Goal: Information Seeking & Learning: Learn about a topic

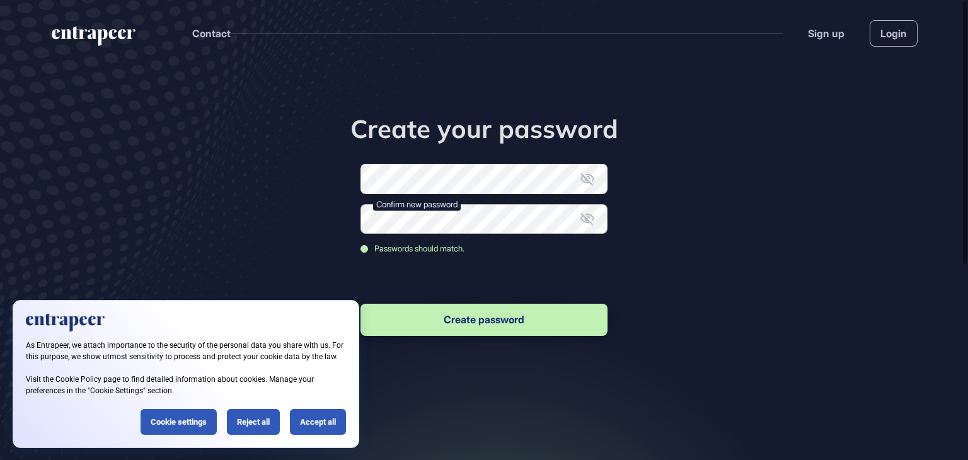
click at [361, 304] on button "Create password" at bounding box center [484, 320] width 247 height 32
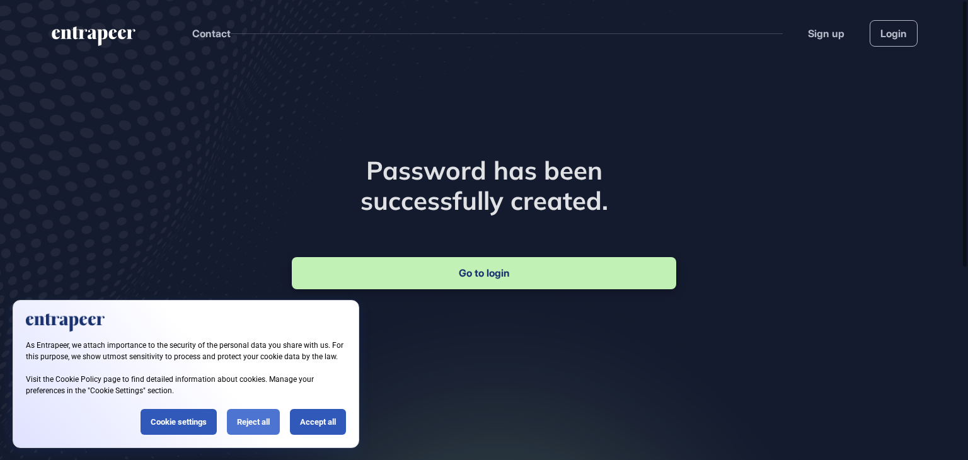
click at [266, 416] on div "Reject all" at bounding box center [253, 422] width 53 height 26
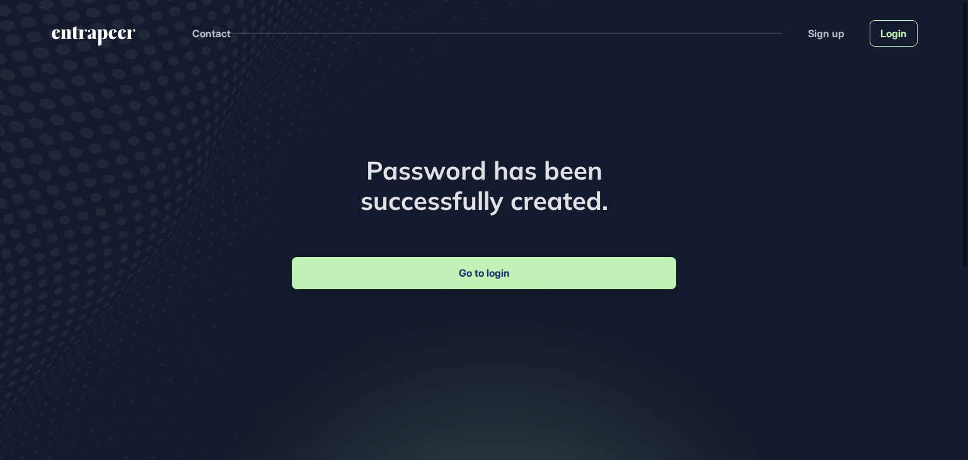
click at [876, 33] on link "Login" at bounding box center [894, 33] width 48 height 26
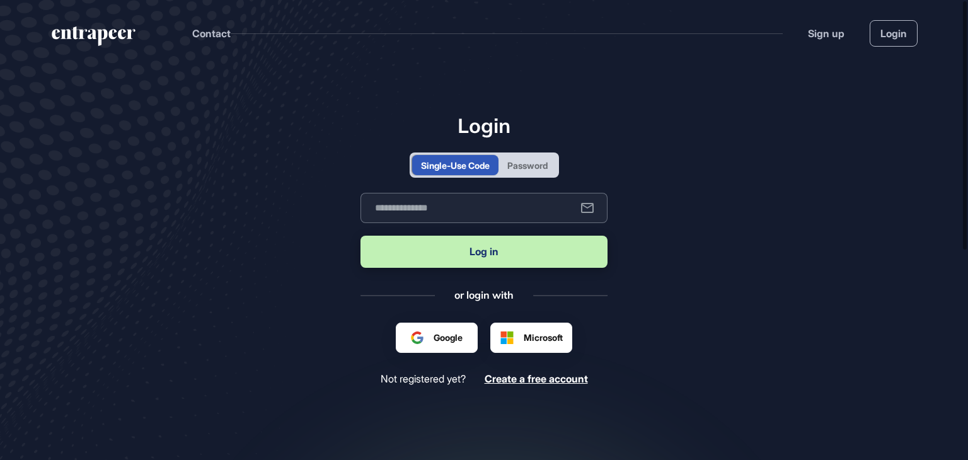
click at [475, 210] on input "text" at bounding box center [484, 208] width 247 height 30
drag, startPoint x: 398, startPoint y: 207, endPoint x: 408, endPoint y: 226, distance: 20.6
click at [400, 210] on input "**********" at bounding box center [484, 208] width 247 height 30
type input "**********"
click at [427, 261] on button "Log in" at bounding box center [484, 252] width 247 height 32
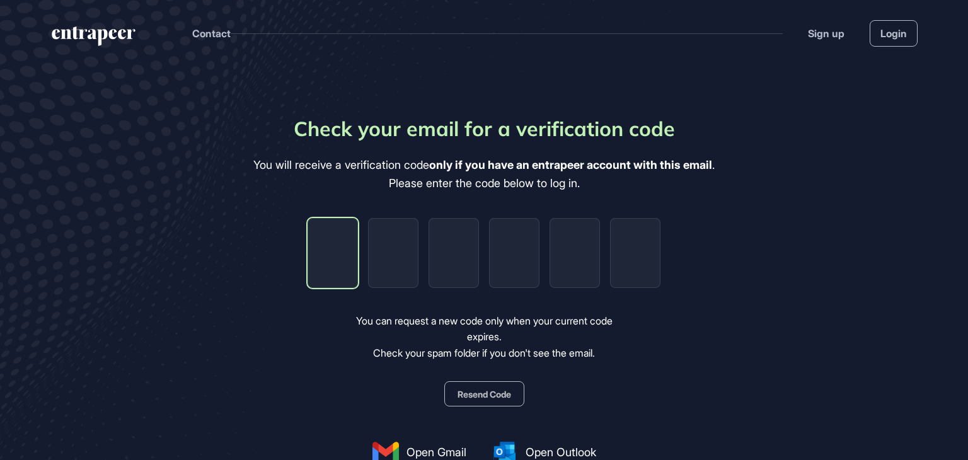
click at [327, 249] on input "tel" at bounding box center [333, 253] width 50 height 70
type input "*"
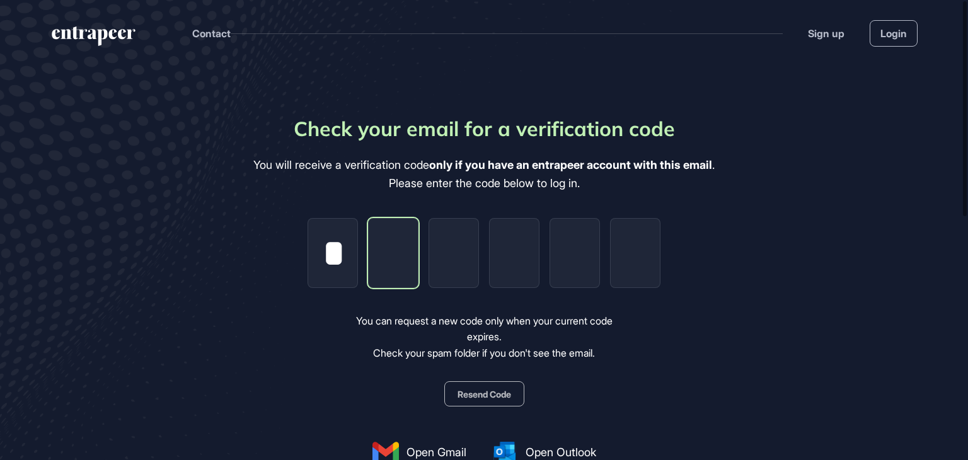
type input "*"
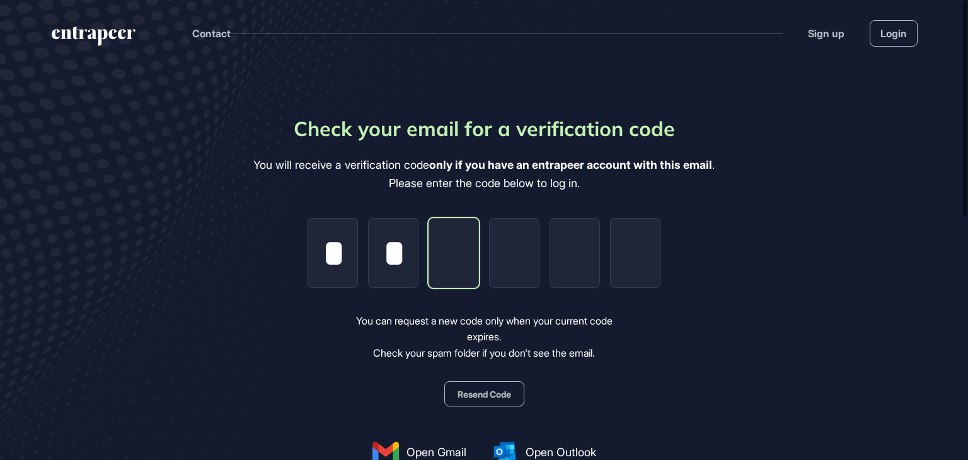
type input "*"
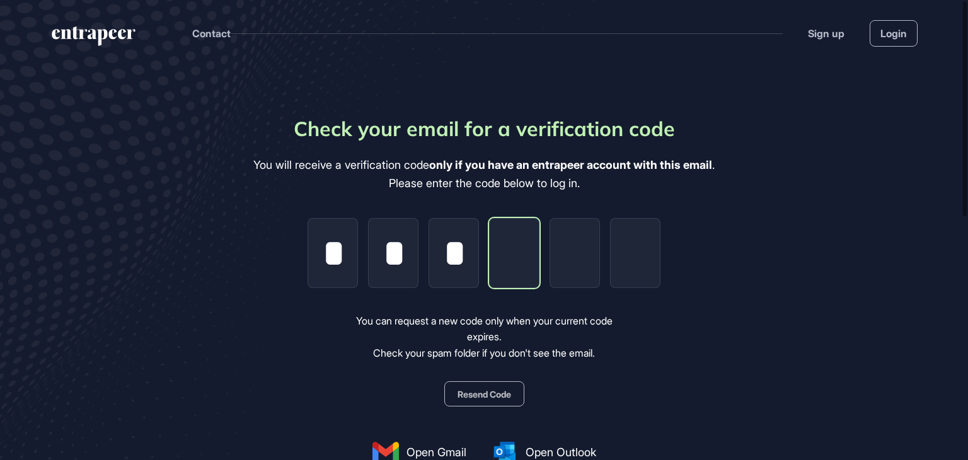
type input "*"
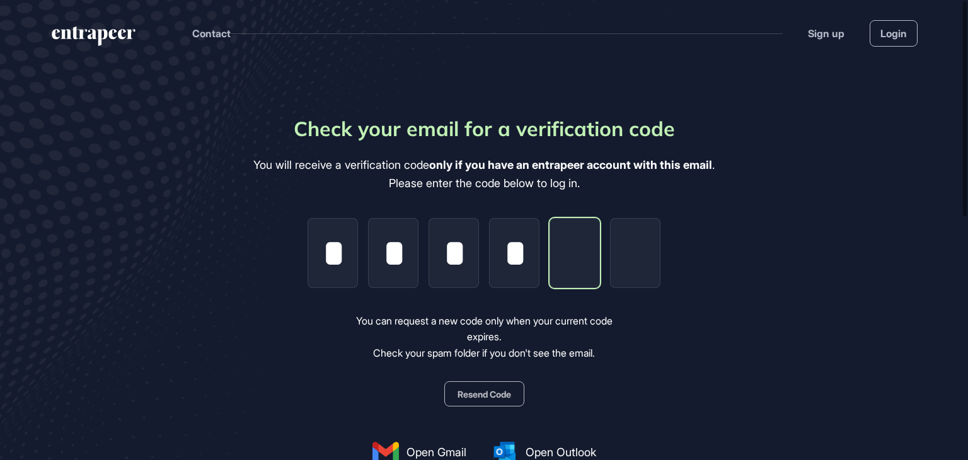
type input "*"
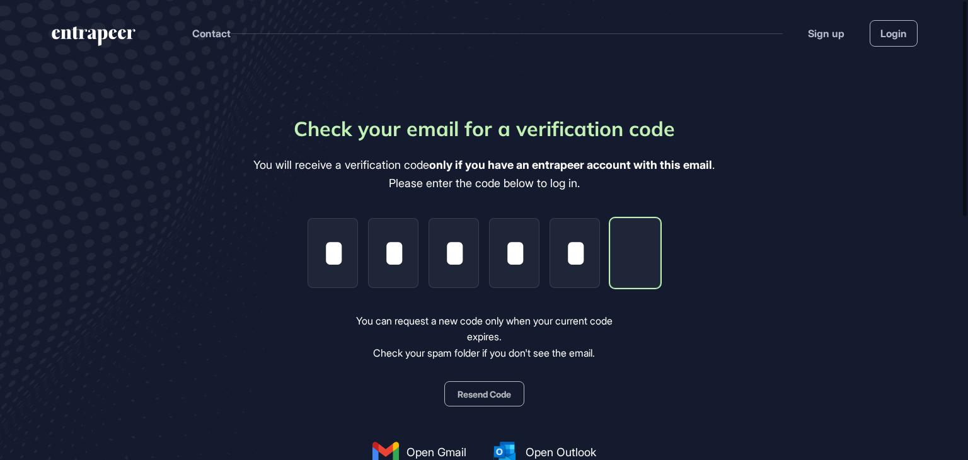
type input "*"
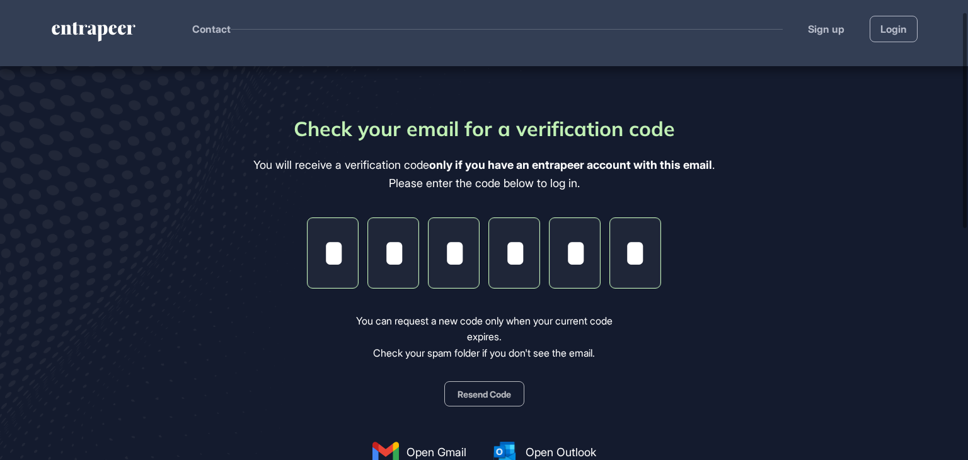
scroll to position [63, 0]
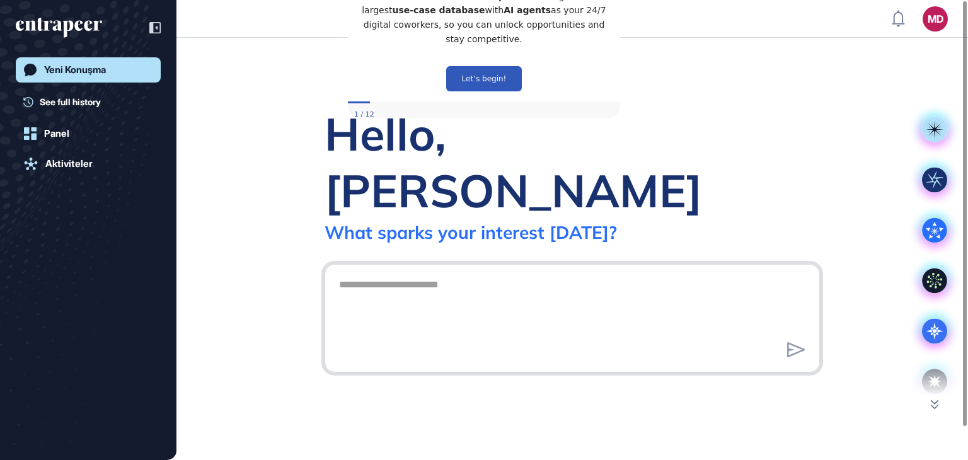
click at [434, 272] on textarea at bounding box center [573, 316] width 482 height 88
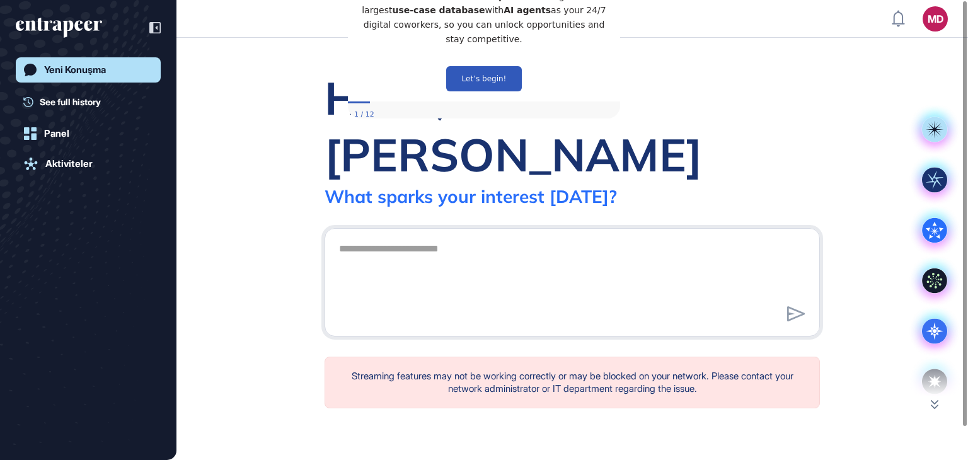
click at [80, 111] on div "Yeni Konuşma See full history Panel Aktiviteler" at bounding box center [88, 242] width 145 height 371
click at [78, 101] on span "See full history" at bounding box center [70, 101] width 61 height 13
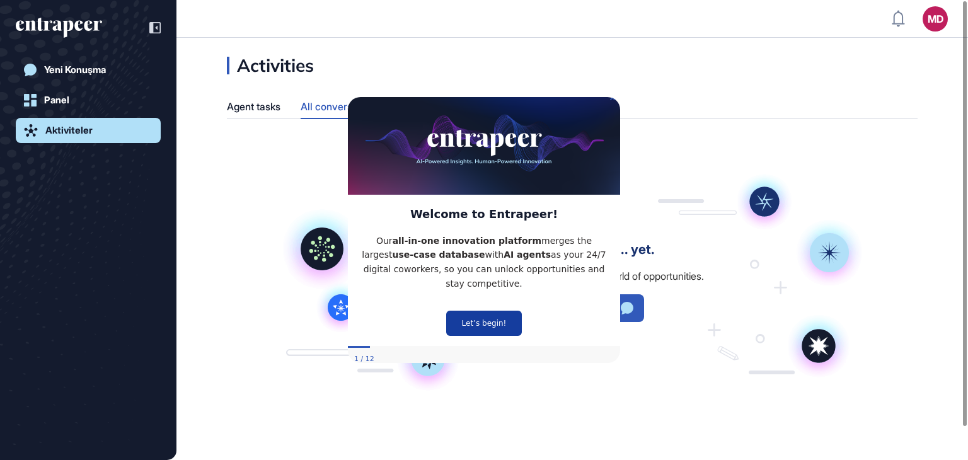
click at [463, 310] on button "Let’s begin!" at bounding box center [484, 322] width 76 height 25
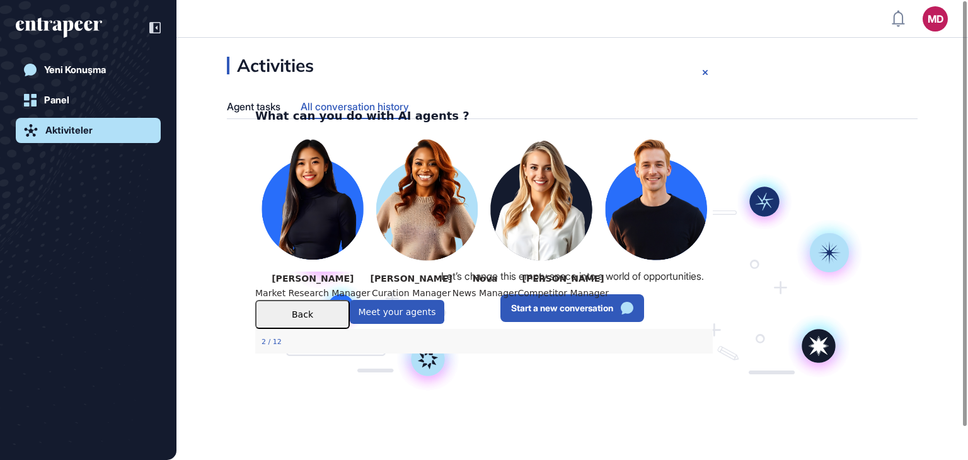
click at [922, 64] on div "Activities Agent tasks All conversation history There’s nothing here... yet. Le…" at bounding box center [573, 244] width 792 height 374
click at [704, 74] on icon "Close Preview" at bounding box center [705, 72] width 5 height 5
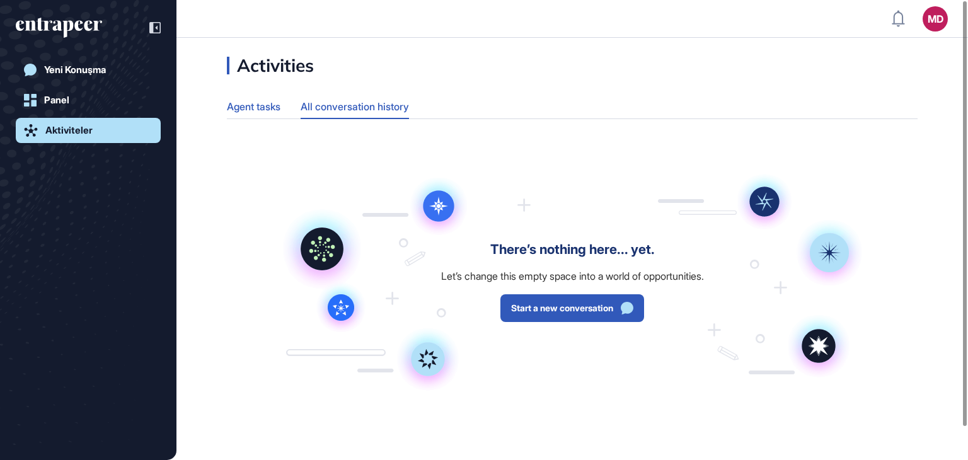
click at [247, 107] on div "Agent tasks" at bounding box center [254, 107] width 54 height 25
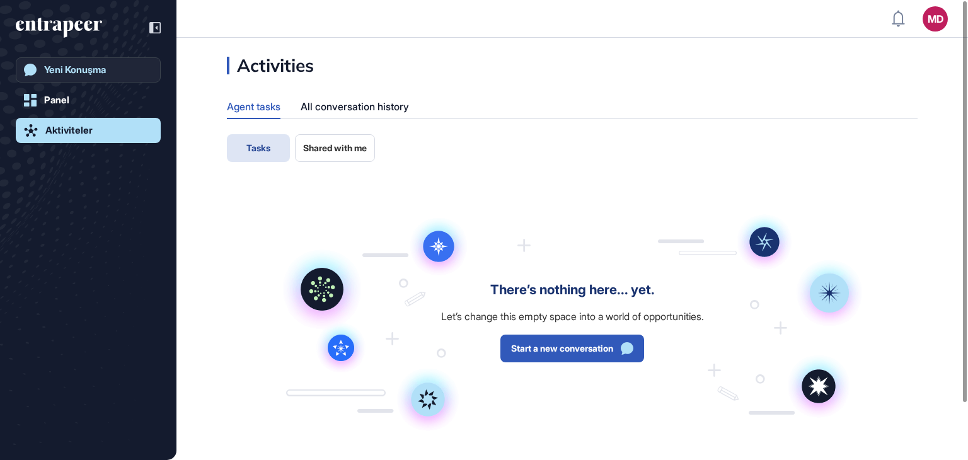
drag, startPoint x: 47, startPoint y: 66, endPoint x: 56, endPoint y: 71, distance: 10.2
click at [48, 66] on div "Yeni Konuşma" at bounding box center [75, 69] width 62 height 11
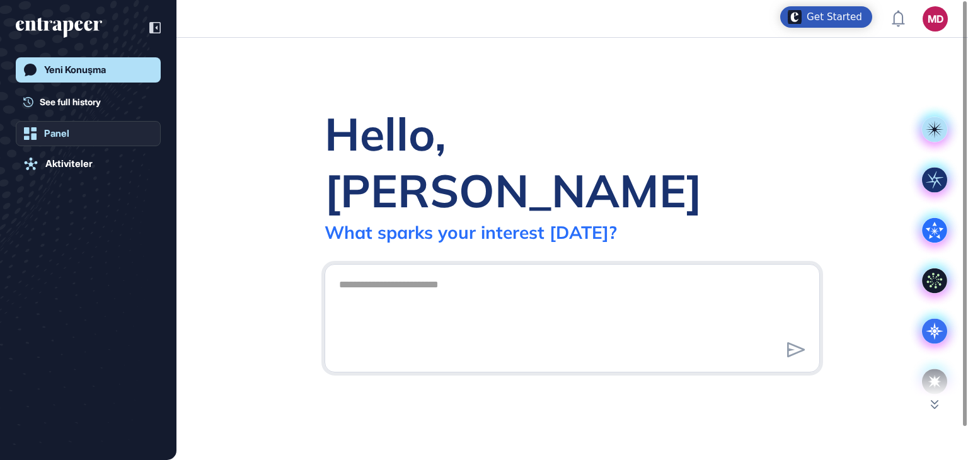
click at [101, 139] on link "Panel" at bounding box center [88, 133] width 145 height 25
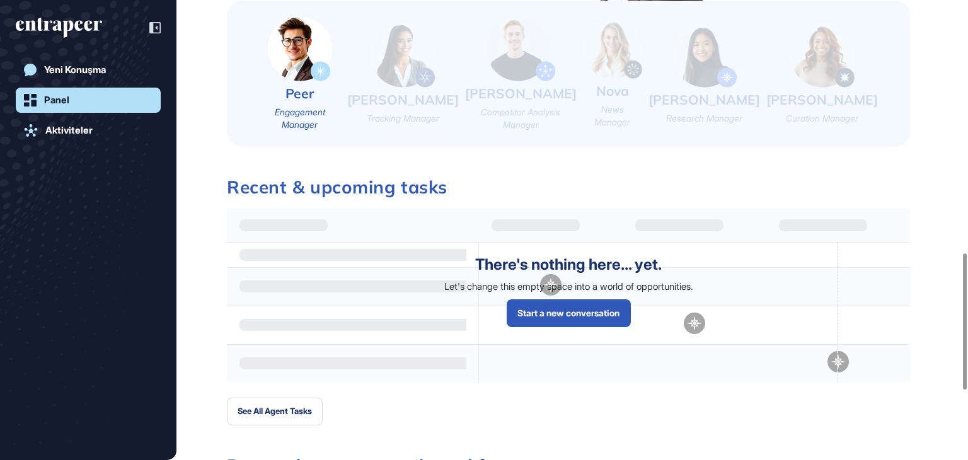
scroll to position [883, 0]
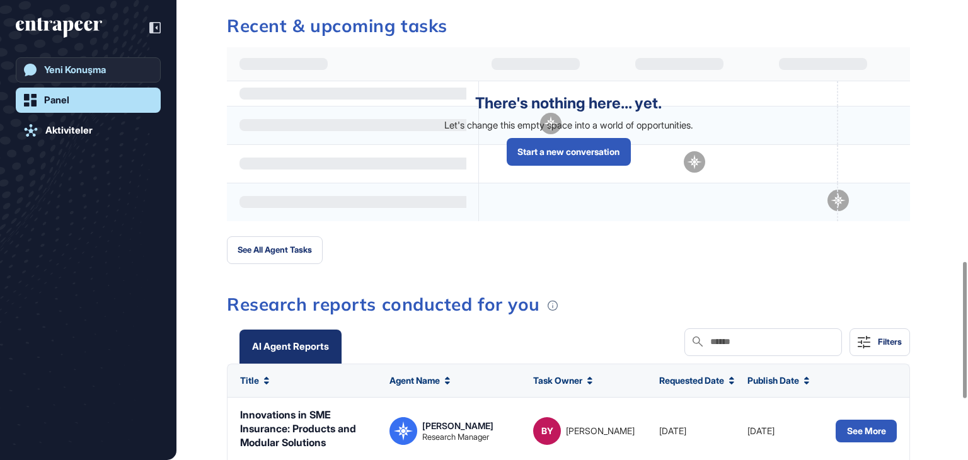
click at [81, 75] on div "Yeni Konuşma" at bounding box center [75, 69] width 62 height 11
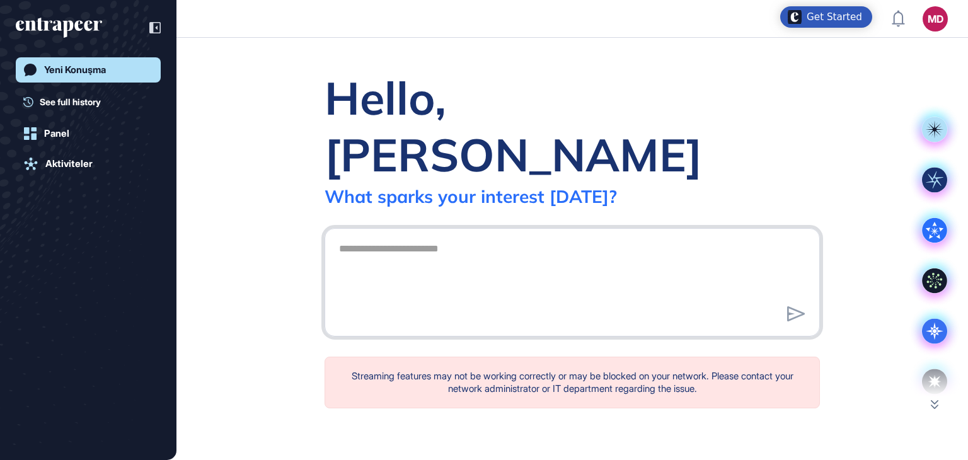
click at [407, 236] on textarea at bounding box center [573, 280] width 482 height 88
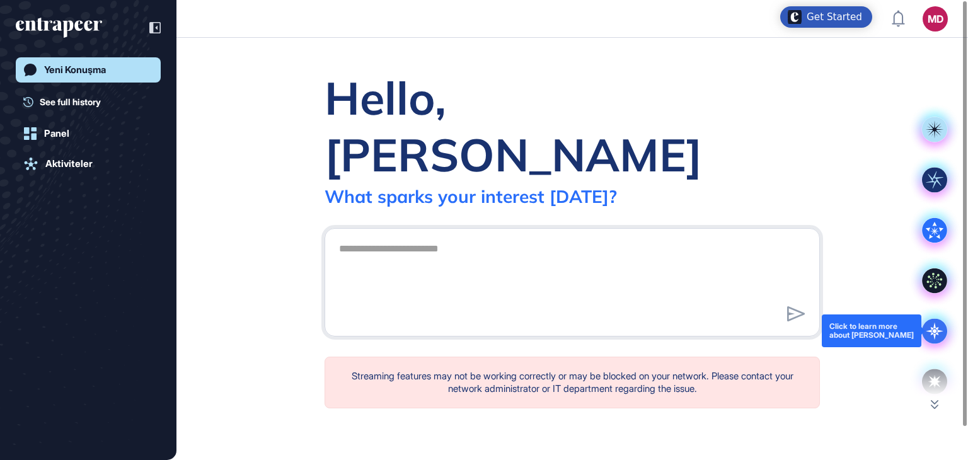
click at [933, 321] on icon at bounding box center [934, 330] width 25 height 25
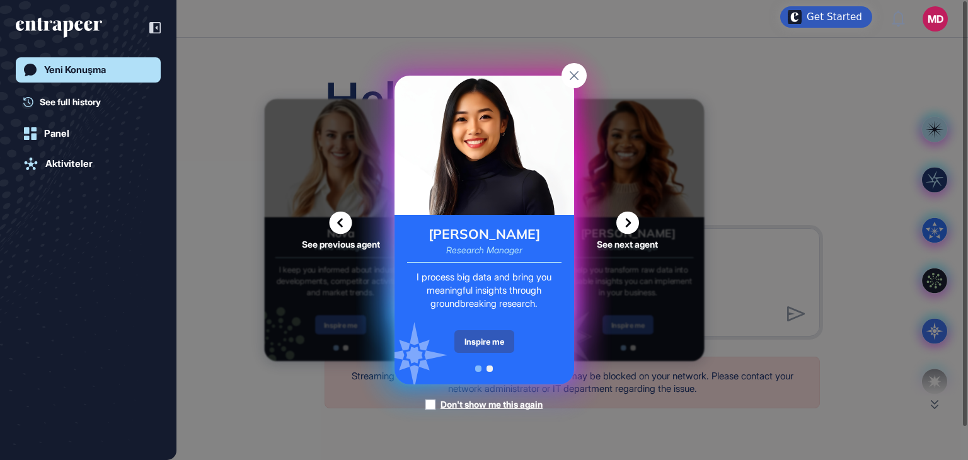
click at [456, 403] on div "Don't show me this again" at bounding box center [492, 404] width 102 height 13
click at [474, 342] on div "Inspire me" at bounding box center [485, 341] width 60 height 23
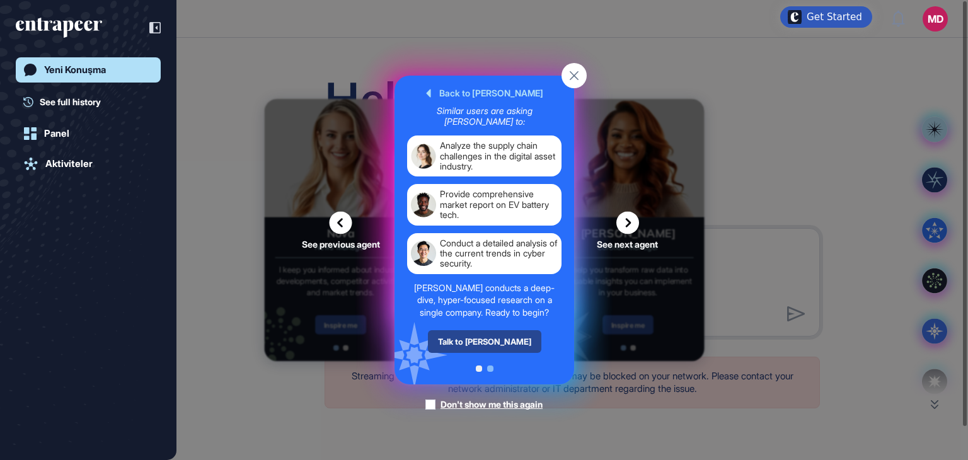
click at [507, 346] on div "Talk to [PERSON_NAME]" at bounding box center [483, 341] width 113 height 23
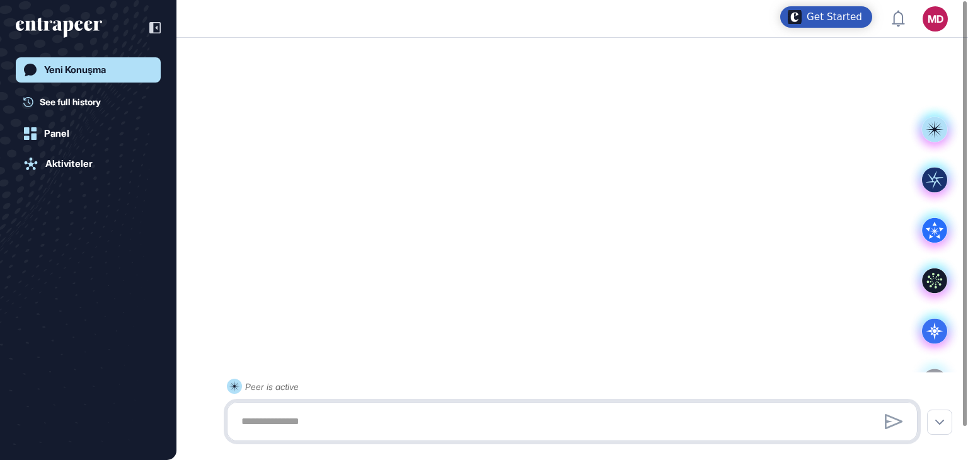
click at [373, 422] on textarea at bounding box center [572, 421] width 677 height 25
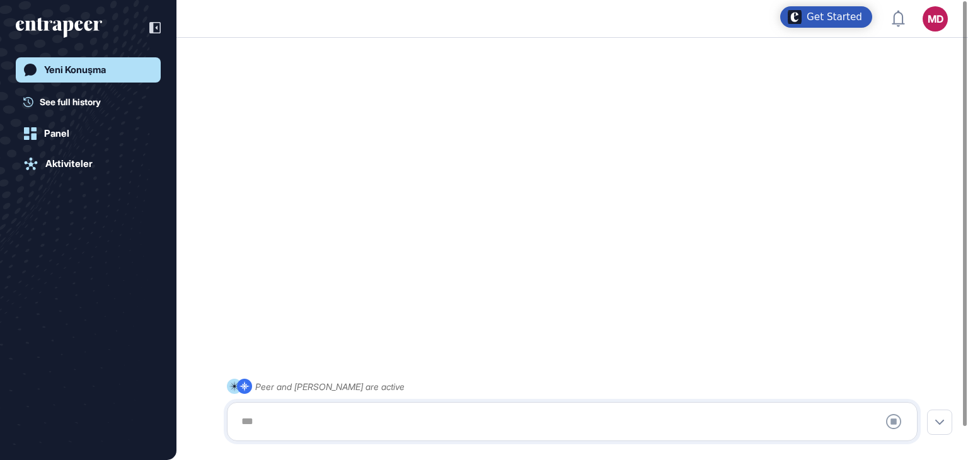
click at [232, 383] on rect at bounding box center [234, 386] width 15 height 15
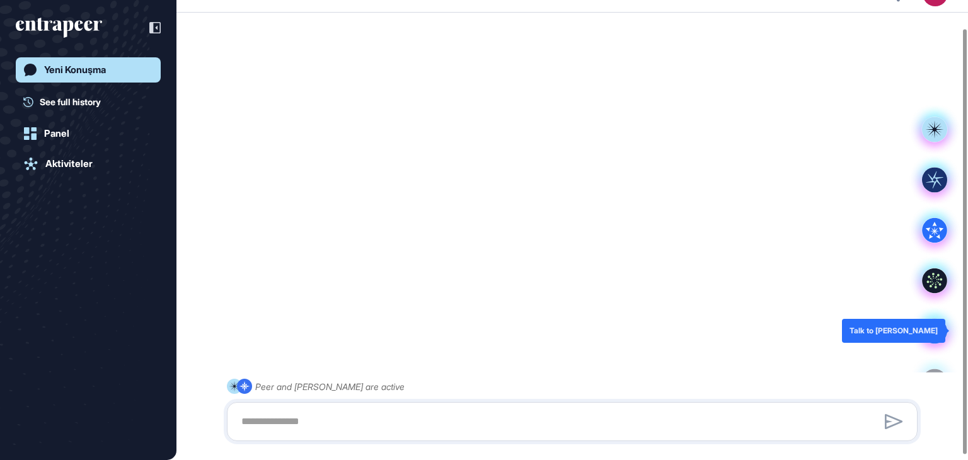
scroll to position [35, 0]
click at [488, 404] on div at bounding box center [572, 421] width 691 height 39
click at [356, 417] on textarea at bounding box center [572, 421] width 677 height 25
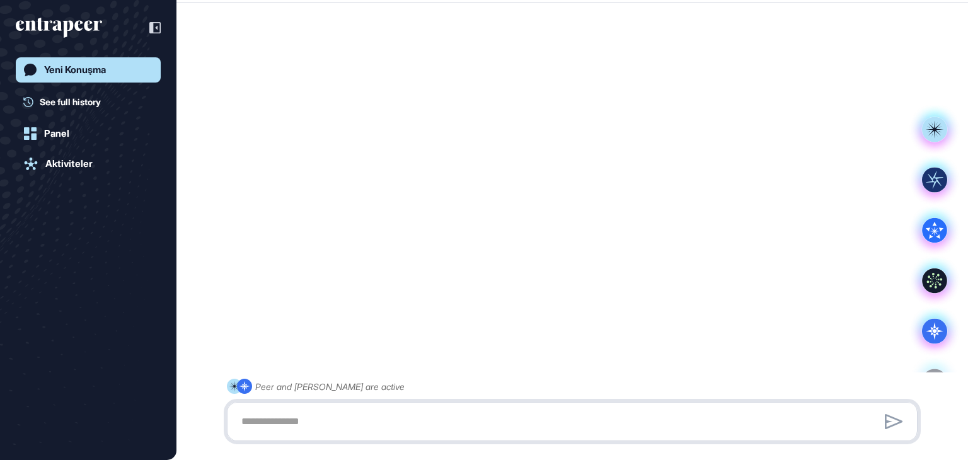
click at [343, 413] on textarea at bounding box center [572, 421] width 677 height 25
paste textarea "**********"
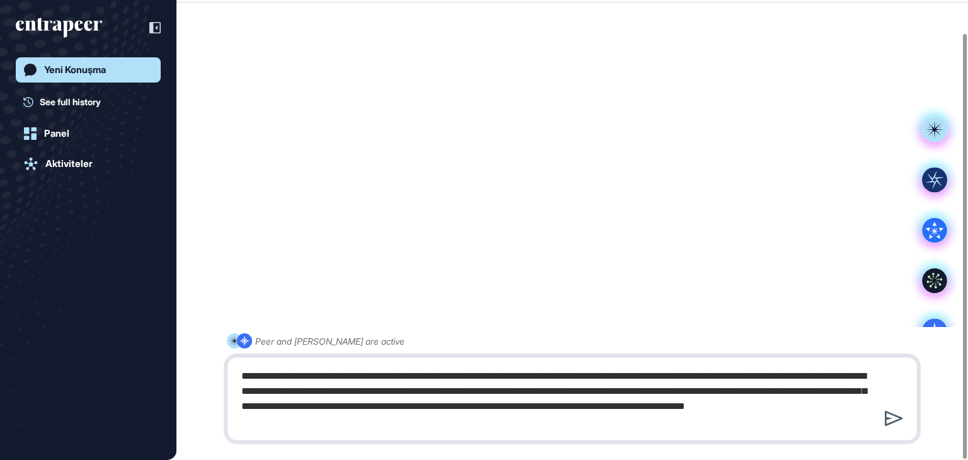
type textarea "**********"
click at [891, 418] on icon at bounding box center [894, 418] width 18 height 15
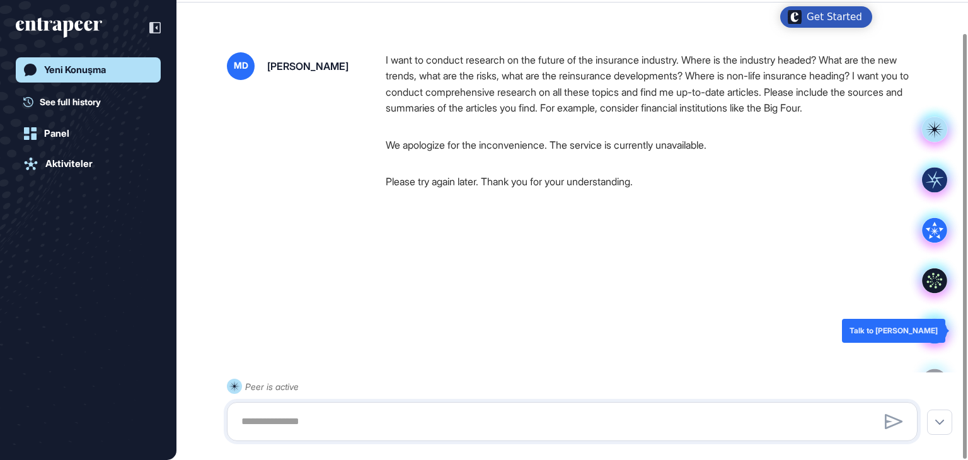
click at [936, 333] on icon at bounding box center [935, 332] width 18 height 18
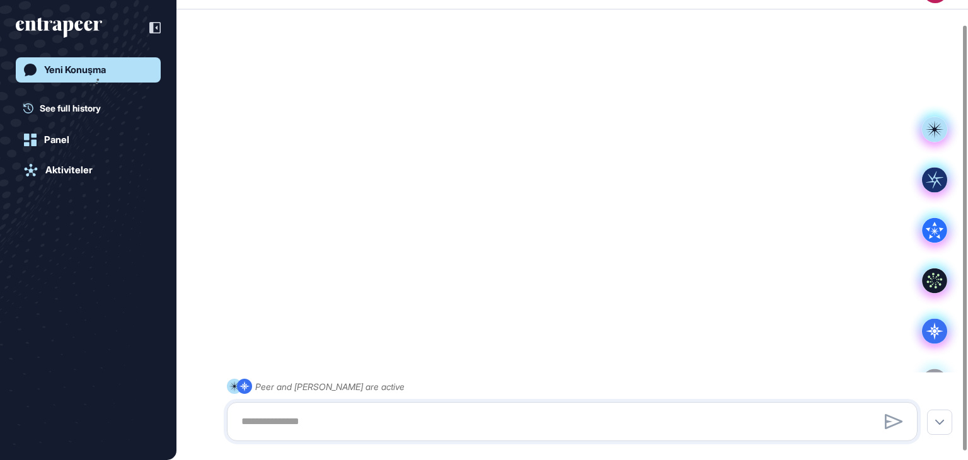
scroll to position [25, 0]
click at [833, 13] on div "Peer and [PERSON_NAME] are active" at bounding box center [573, 224] width 792 height 422
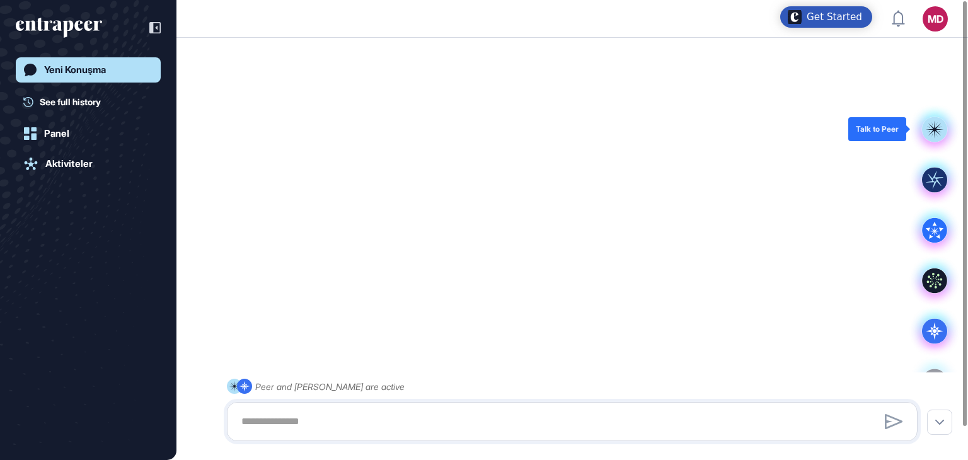
click at [934, 129] on icon at bounding box center [935, 129] width 4 height 4
drag, startPoint x: 943, startPoint y: 122, endPoint x: 750, endPoint y: 129, distance: 193.1
click at [713, 139] on div "Peer and [PERSON_NAME] are active" at bounding box center [573, 249] width 792 height 414
click at [932, 127] on div "Peer and [PERSON_NAME] are active" at bounding box center [573, 249] width 792 height 414
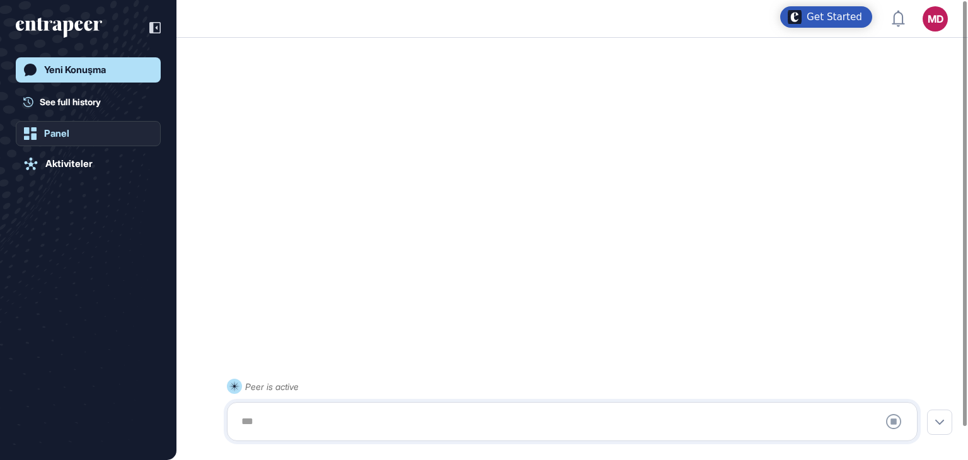
click at [73, 141] on link "Panel" at bounding box center [88, 133] width 145 height 25
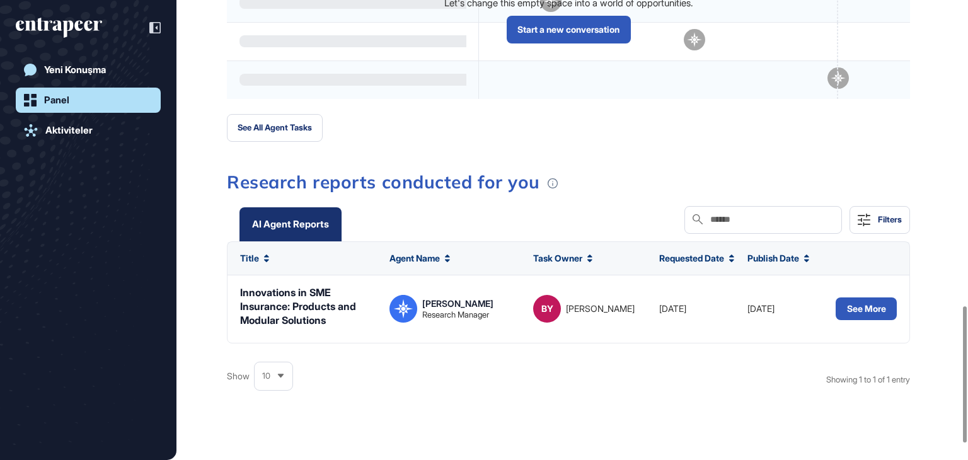
scroll to position [964, 0]
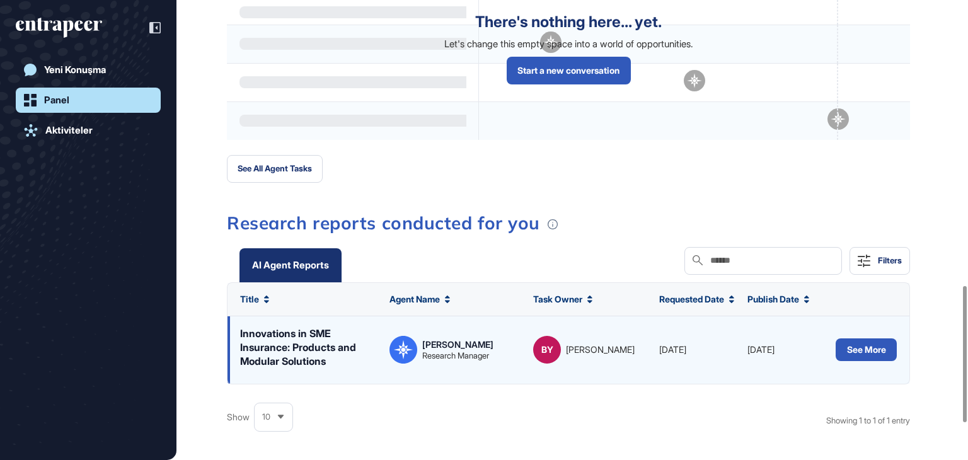
click at [570, 352] on div "BY [PERSON_NAME]" at bounding box center [583, 350] width 101 height 28
click at [850, 349] on button "See More" at bounding box center [866, 350] width 61 height 23
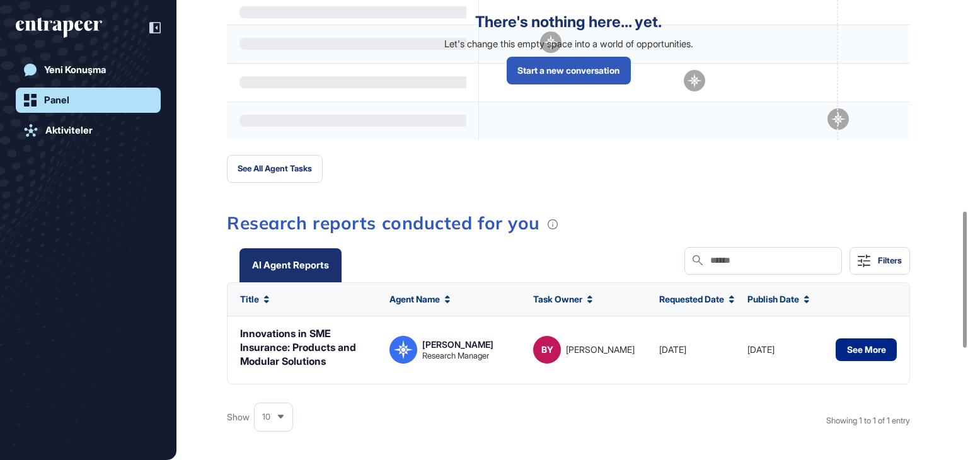
scroll to position [712, 0]
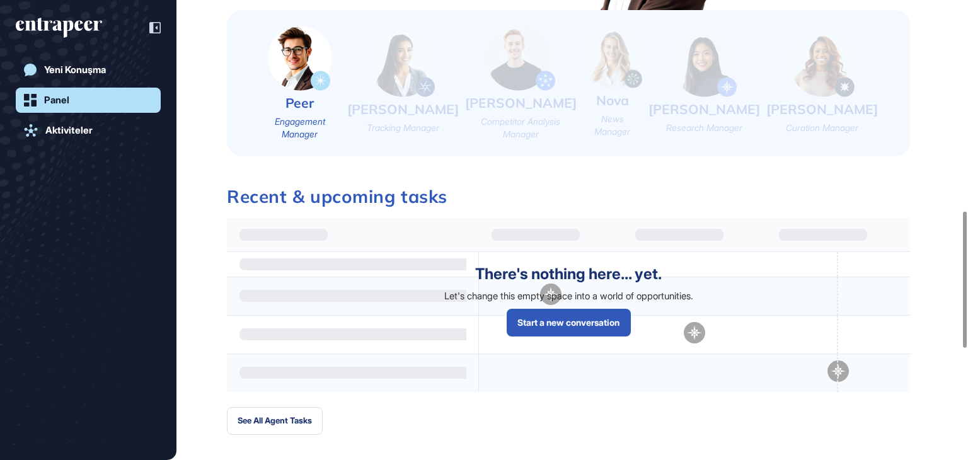
click at [416, 66] on img at bounding box center [403, 64] width 64 height 65
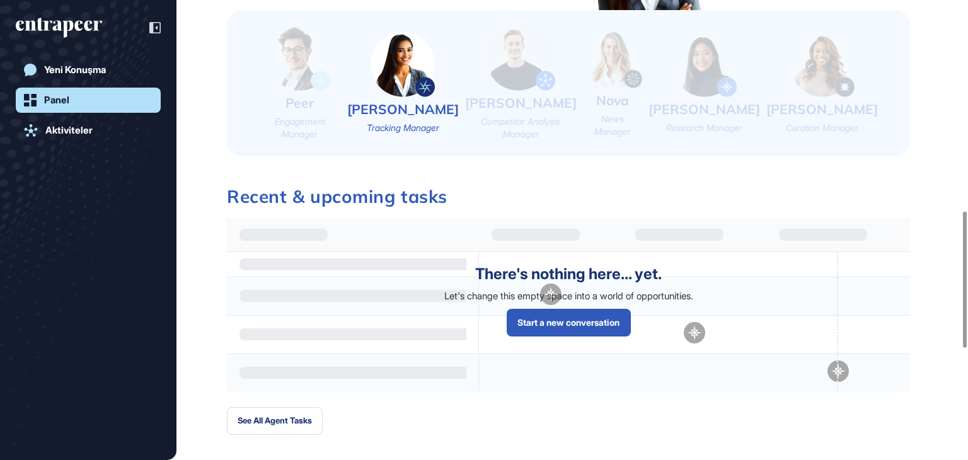
click at [737, 66] on img at bounding box center [705, 64] width 64 height 65
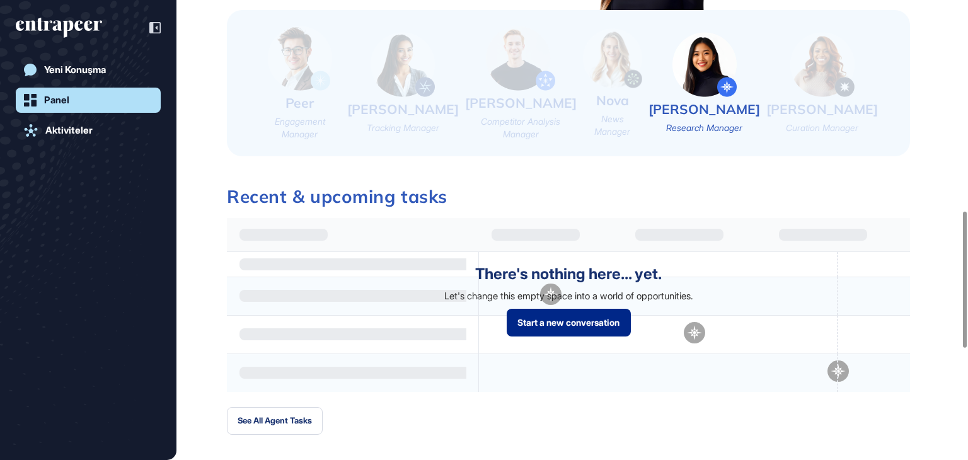
click at [575, 310] on link "Start a new conversation" at bounding box center [569, 323] width 124 height 28
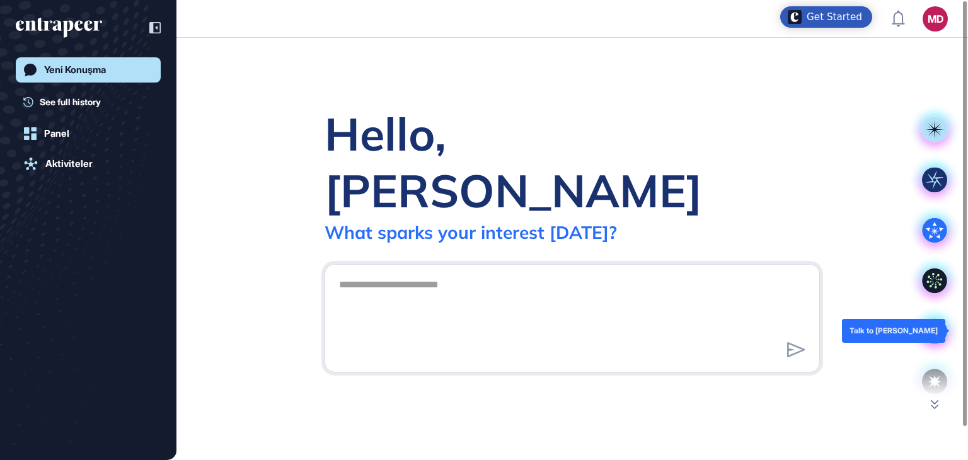
click at [924, 330] on icon at bounding box center [934, 330] width 25 height 25
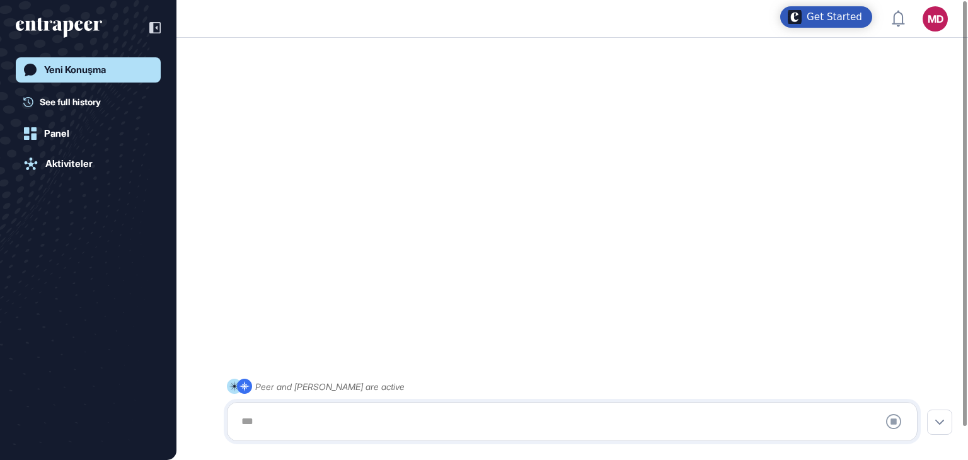
click at [351, 425] on div at bounding box center [572, 421] width 677 height 25
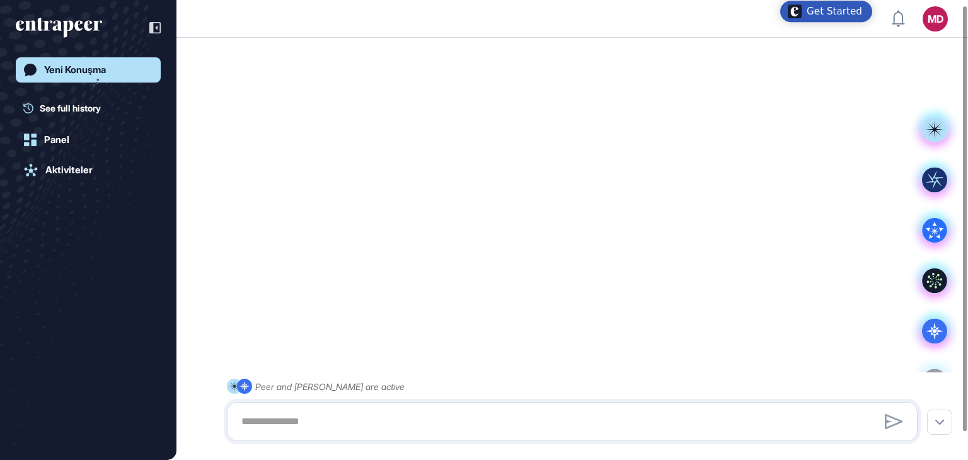
scroll to position [25, 0]
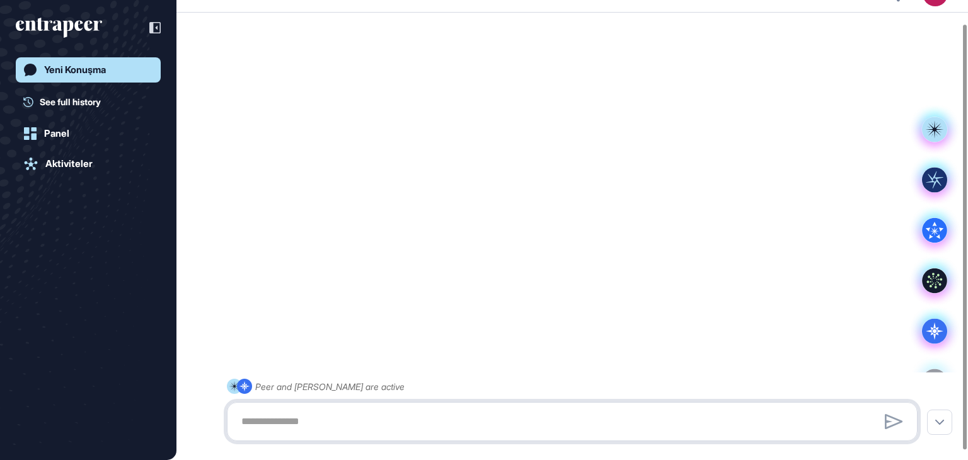
click at [255, 419] on textarea at bounding box center [572, 421] width 677 height 25
paste textarea "**********"
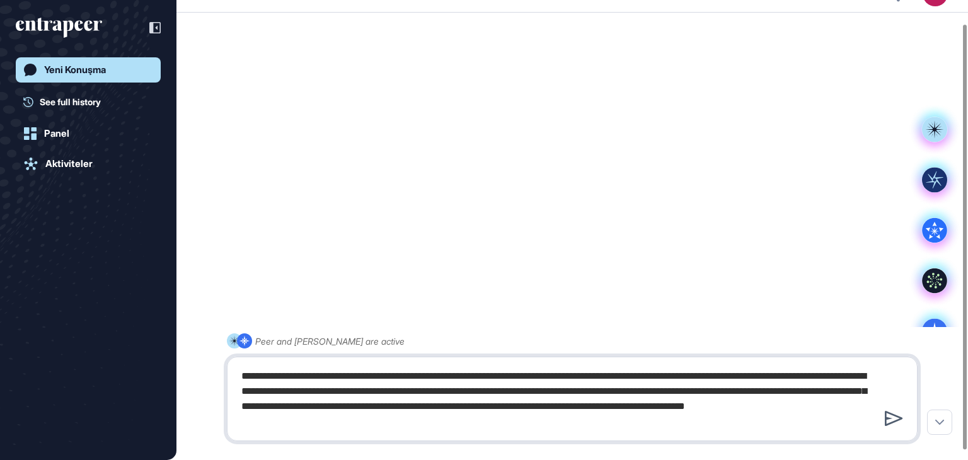
type textarea "**********"
click at [892, 415] on icon at bounding box center [894, 418] width 18 height 15
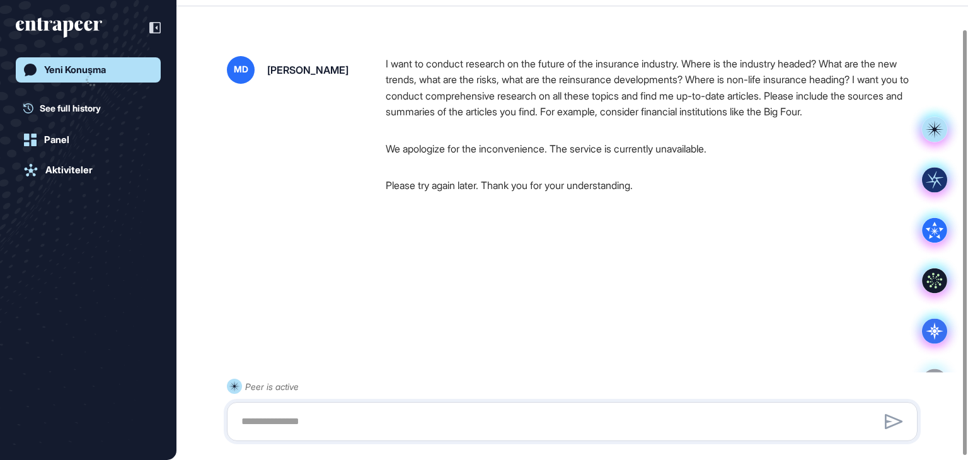
scroll to position [35, 0]
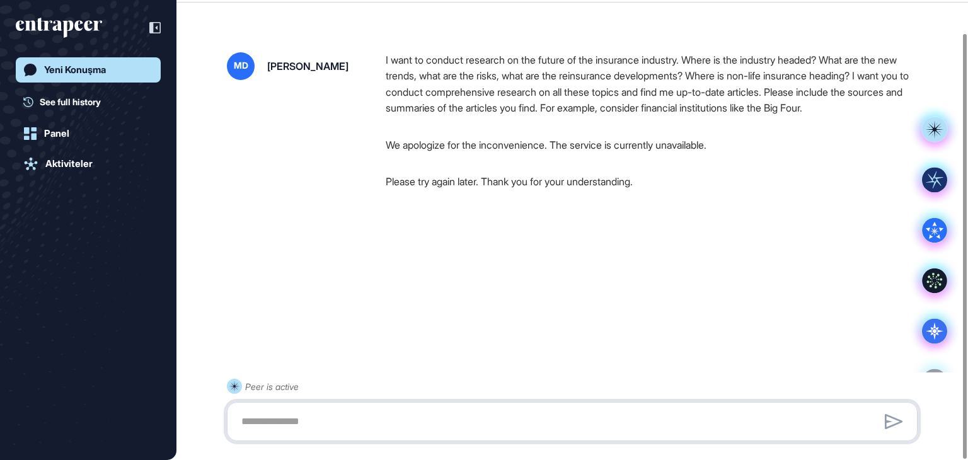
click at [328, 417] on textarea at bounding box center [572, 421] width 677 height 25
paste textarea "**********"
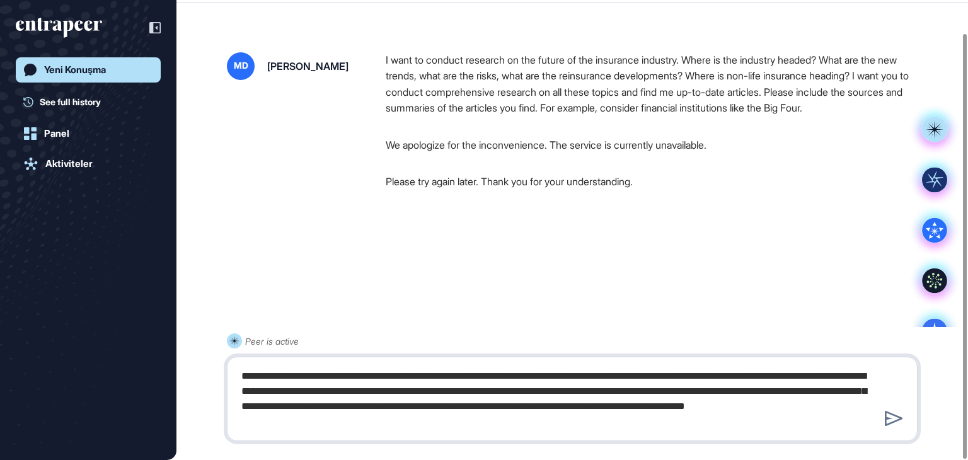
click at [880, 418] on textarea "**********" at bounding box center [572, 399] width 677 height 71
type textarea "**********"
click at [891, 417] on icon at bounding box center [894, 418] width 18 height 15
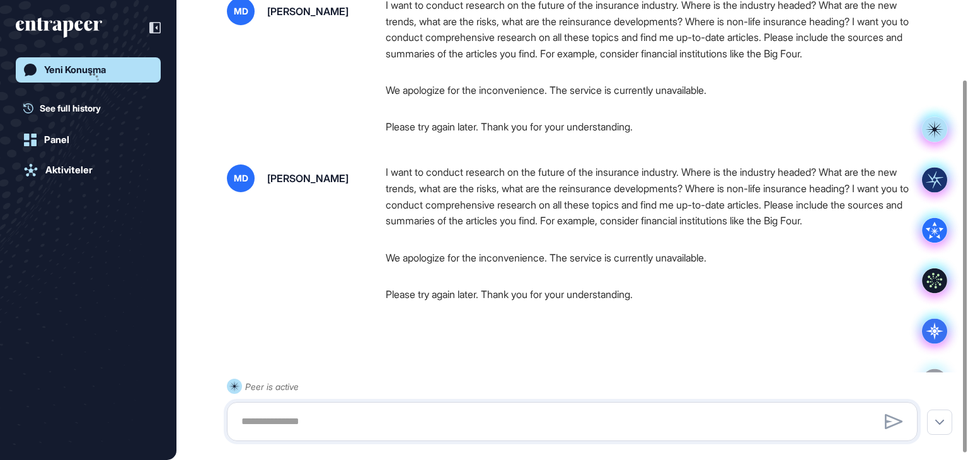
scroll to position [106, 0]
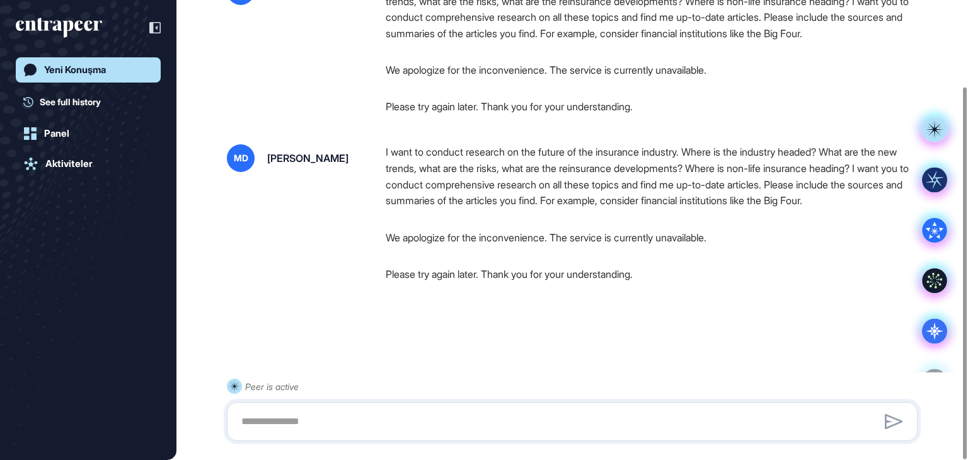
click at [66, 72] on div "Yeni Konuşma" at bounding box center [75, 69] width 62 height 11
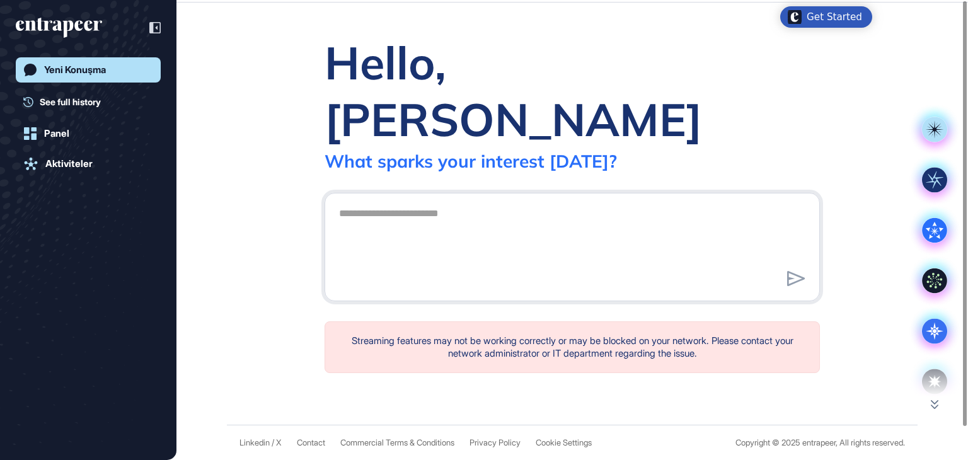
scroll to position [0, 0]
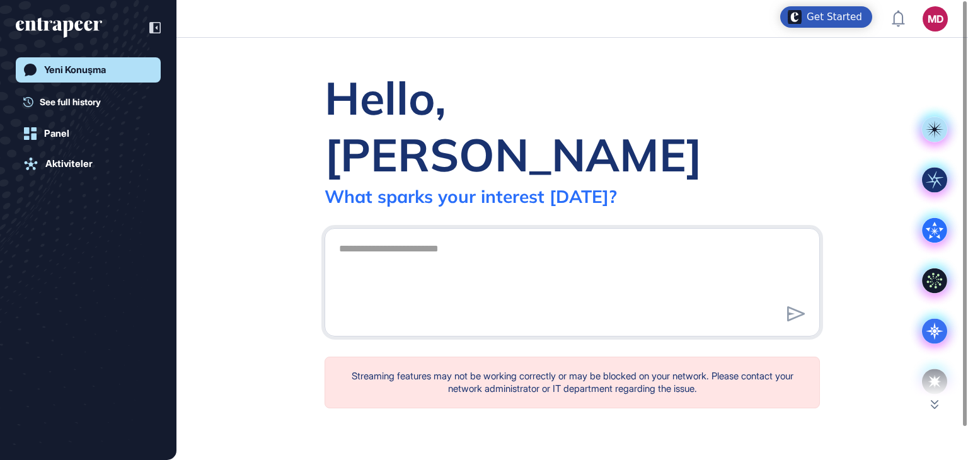
click at [354, 228] on div at bounding box center [572, 282] width 495 height 108
click at [362, 236] on textarea at bounding box center [573, 280] width 482 height 88
paste textarea "**********"
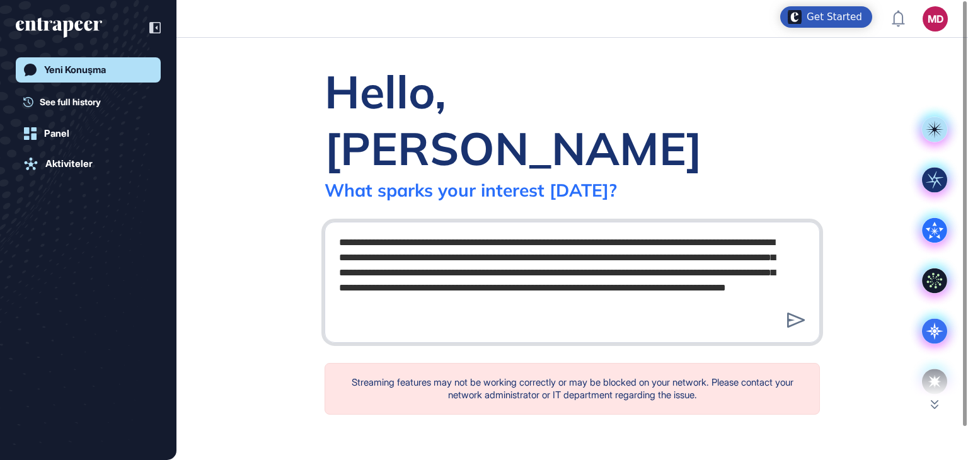
type textarea "**********"
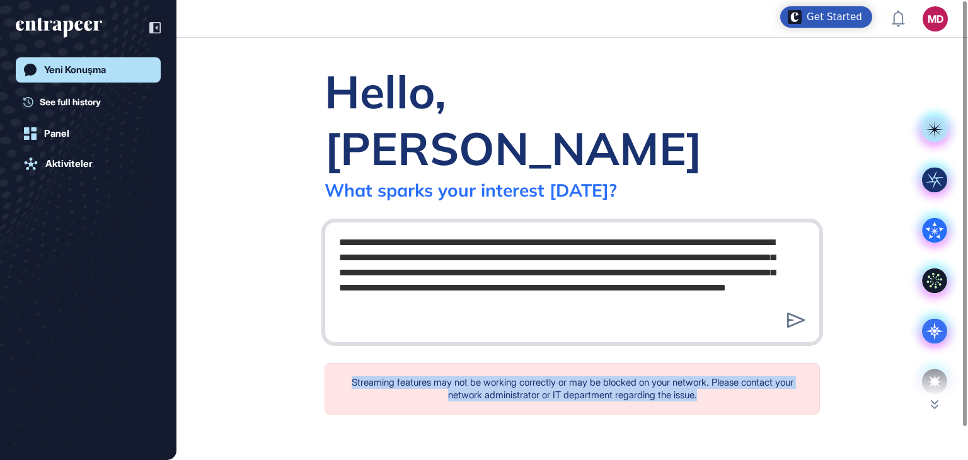
drag, startPoint x: 705, startPoint y: 369, endPoint x: 313, endPoint y: 332, distance: 394.5
click at [313, 332] on div "**********" at bounding box center [572, 248] width 536 height 371
copy div "Streaming features may not be working correctly or may be blocked on your netwo…"
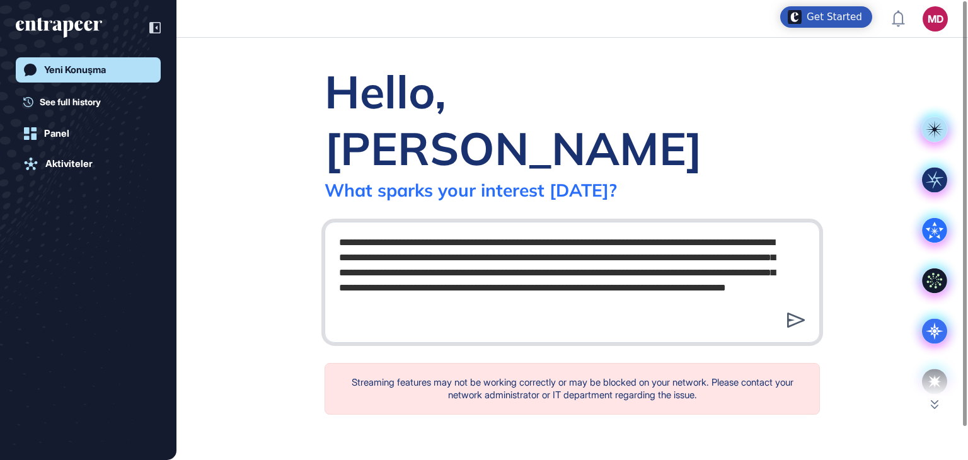
click at [797, 313] on icon at bounding box center [796, 320] width 18 height 15
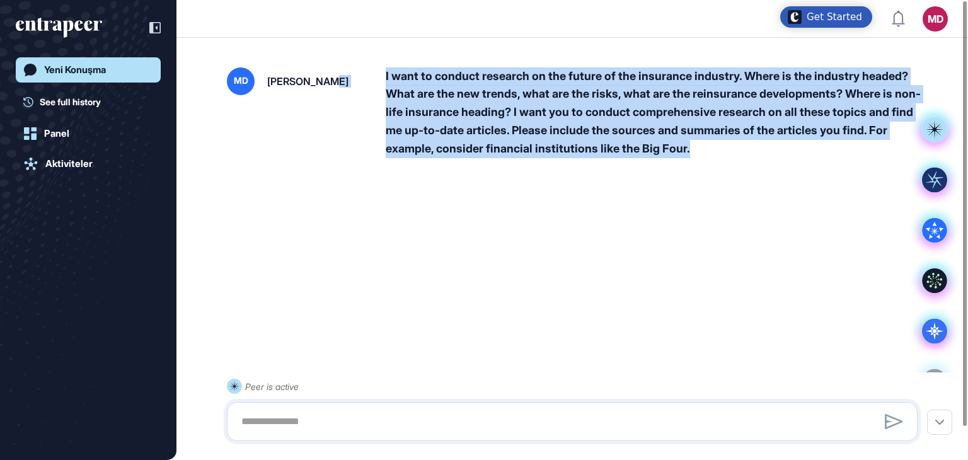
drag, startPoint x: 717, startPoint y: 161, endPoint x: 330, endPoint y: 60, distance: 399.5
click at [330, 60] on div "MD [PERSON_NAME] I want to conduct research on the future of the insurance indu…" at bounding box center [573, 249] width 792 height 414
click at [424, 121] on div "I want to conduct research on the future of the insurance industry. Where is th…" at bounding box center [657, 112] width 542 height 91
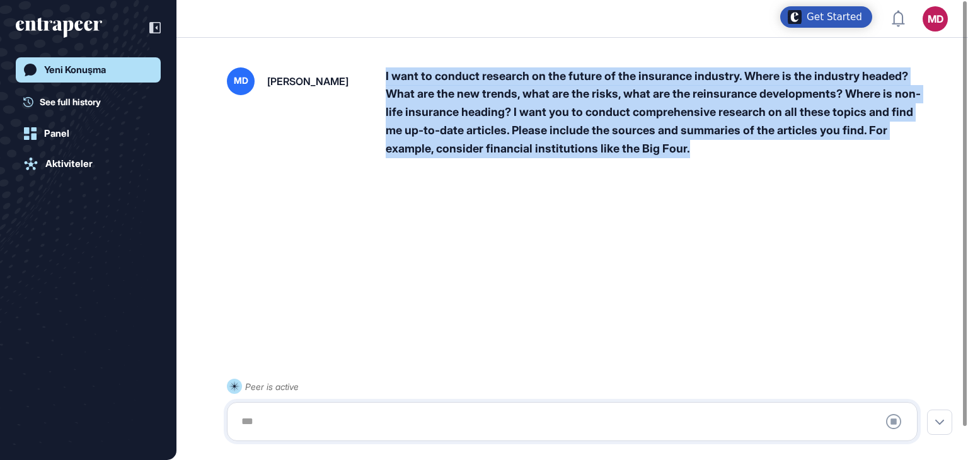
drag, startPoint x: 691, startPoint y: 148, endPoint x: 386, endPoint y: 79, distance: 312.9
click at [386, 79] on div "I want to conduct research on the future of the insurance industry. Where is th…" at bounding box center [657, 112] width 542 height 91
copy div "I want to conduct research on the future of the insurance industry. Where is th…"
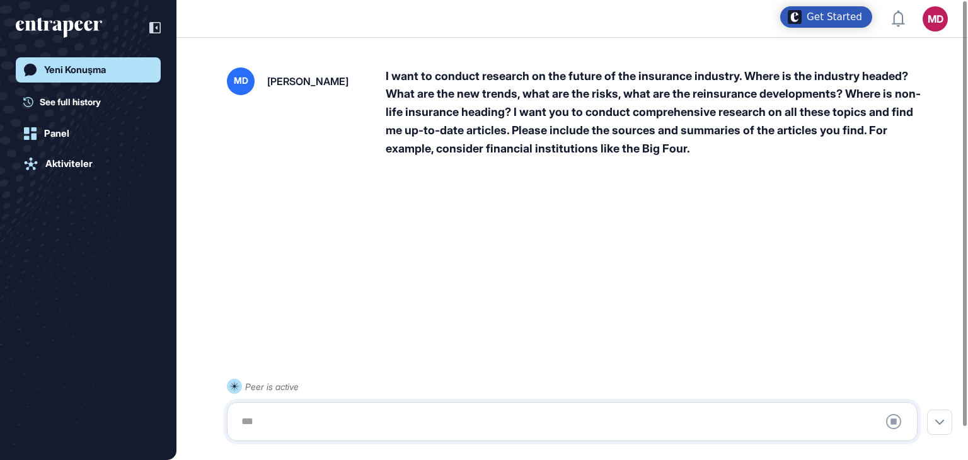
click at [405, 286] on div "MD [PERSON_NAME] I want to conduct research on the future of the insurance indu…" at bounding box center [573, 249] width 792 height 414
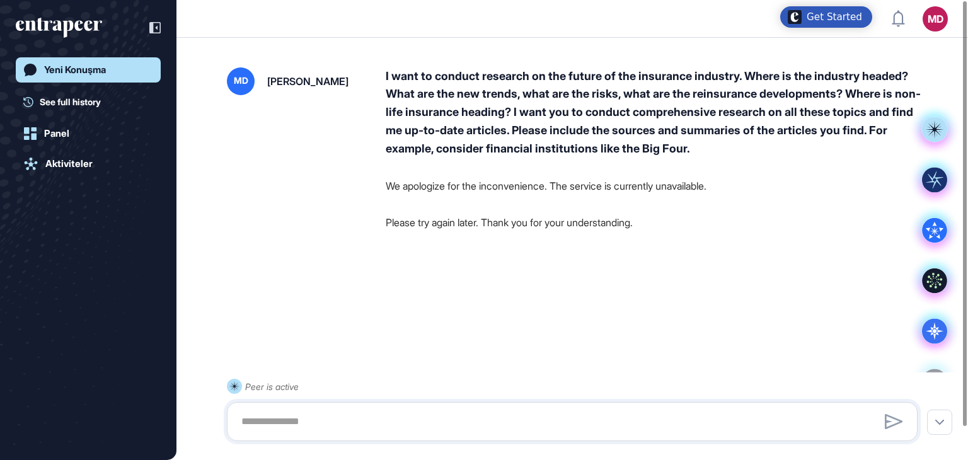
click at [820, 21] on div "Get Started" at bounding box center [834, 17] width 55 height 13
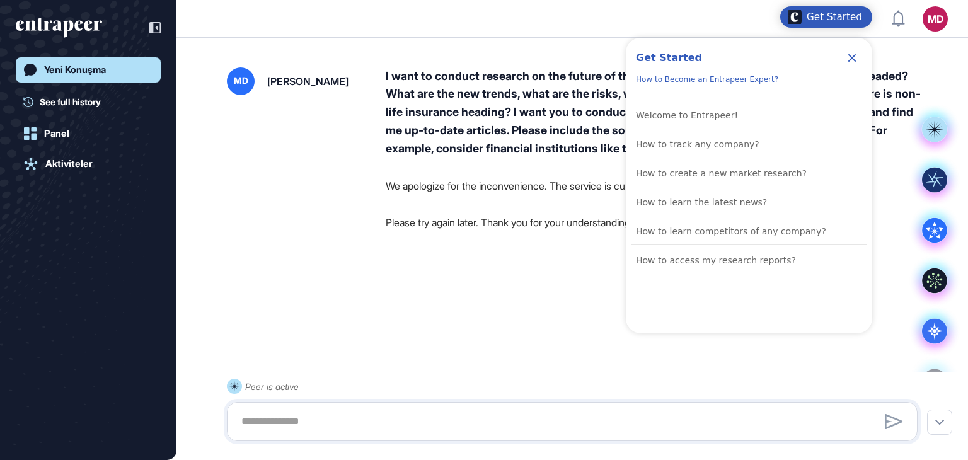
click at [852, 53] on icon "Close Checklist" at bounding box center [852, 57] width 15 height 15
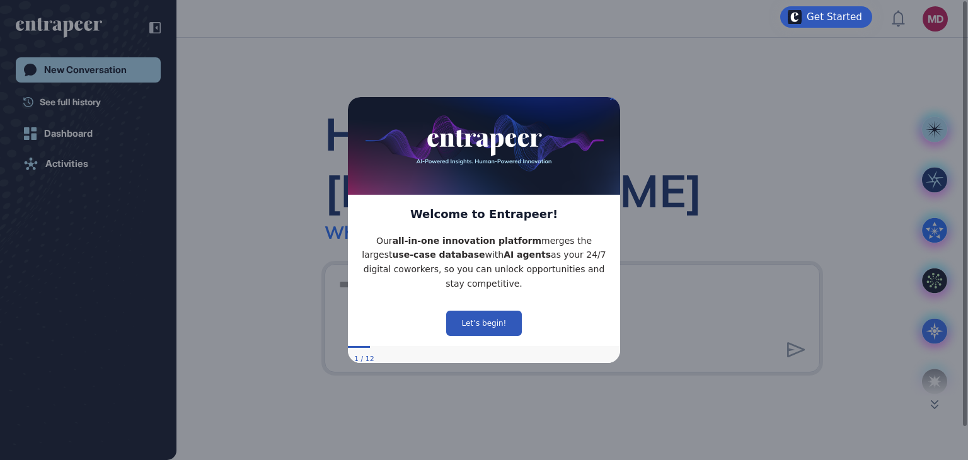
click at [265, 208] on div "Hello, [PERSON_NAME] What [PERSON_NAME] your interest [DATE]?" at bounding box center [573, 249] width 792 height 422
click at [462, 311] on button "Let’s begin!" at bounding box center [484, 322] width 76 height 25
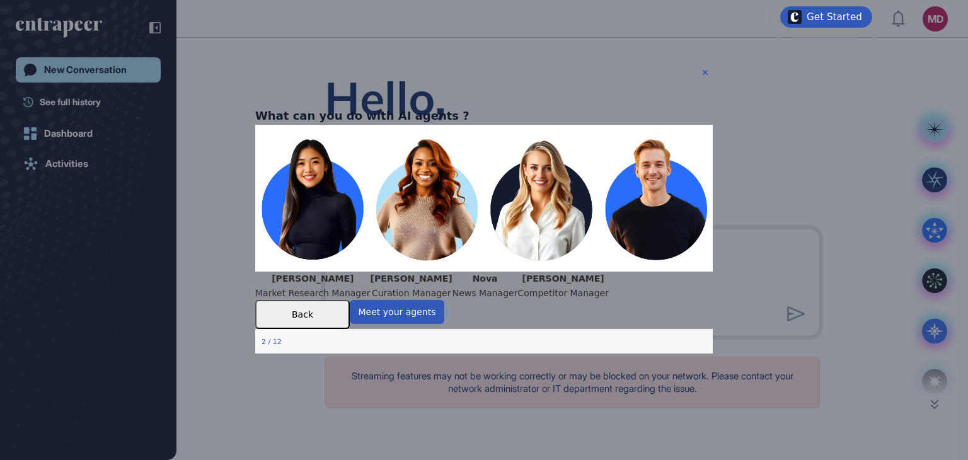
click at [305, 286] on p "Market Research Manager" at bounding box center [312, 293] width 115 height 14
click at [312, 194] on img at bounding box center [484, 198] width 458 height 147
click at [444, 324] on button "Meet your agents" at bounding box center [397, 312] width 95 height 24
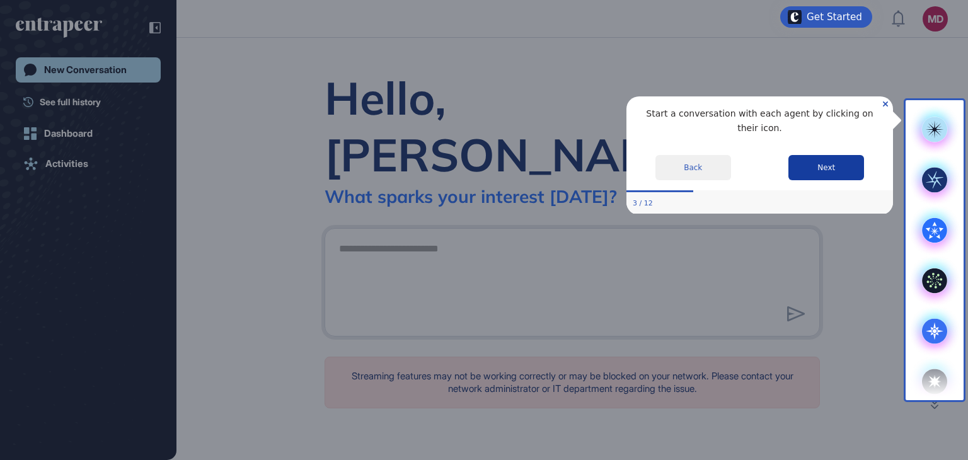
click at [801, 157] on button "Next" at bounding box center [827, 167] width 76 height 25
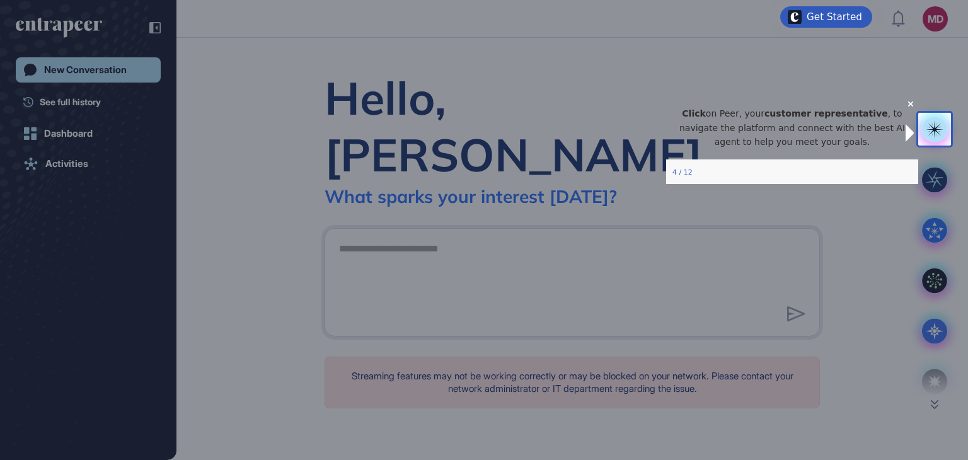
click at [908, 107] on icon "Close Preview" at bounding box center [910, 103] width 5 height 5
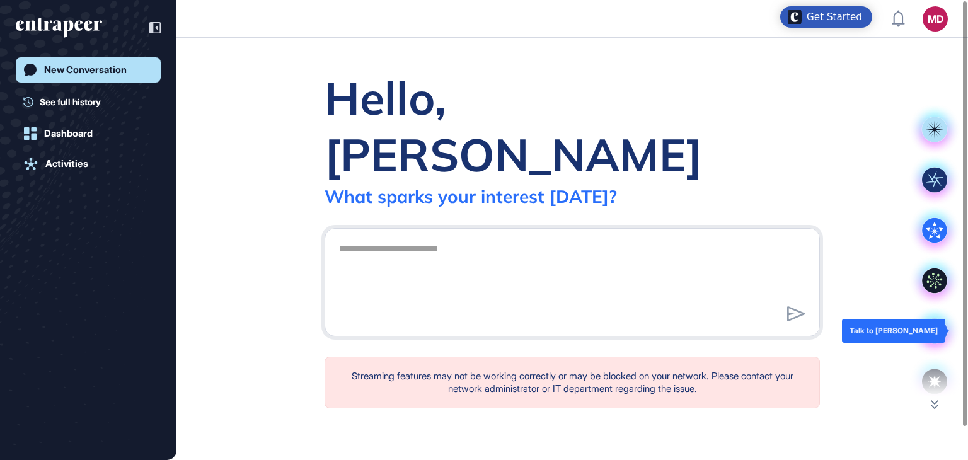
click at [933, 321] on icon at bounding box center [934, 330] width 25 height 25
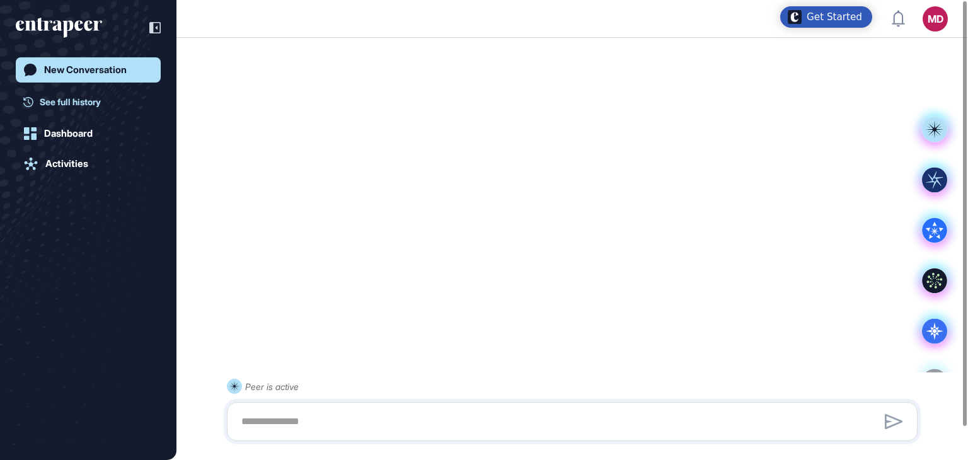
click at [72, 105] on span "See full history" at bounding box center [70, 101] width 61 height 13
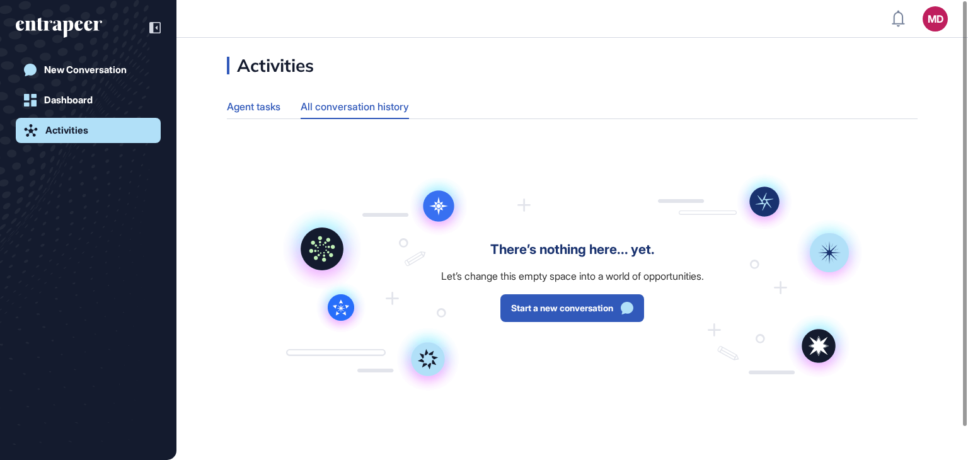
click at [267, 108] on div "Agent tasks" at bounding box center [254, 107] width 54 height 25
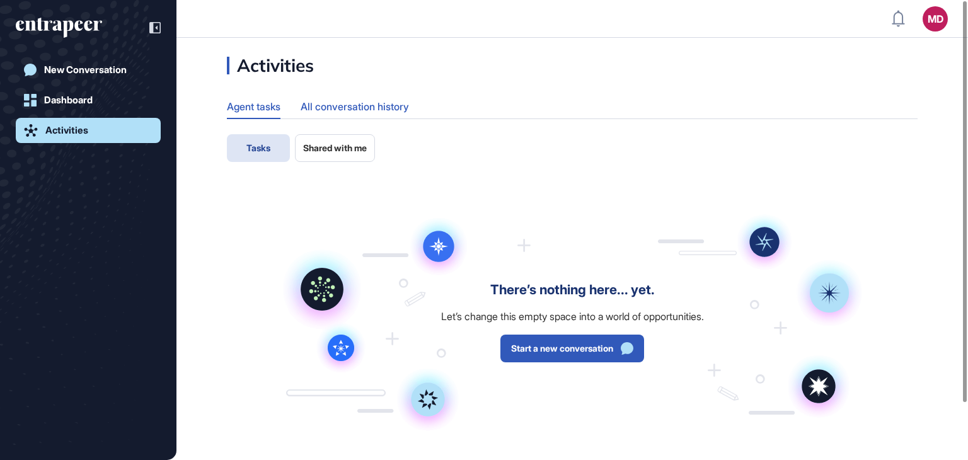
click at [349, 107] on div "All conversation history" at bounding box center [355, 107] width 108 height 25
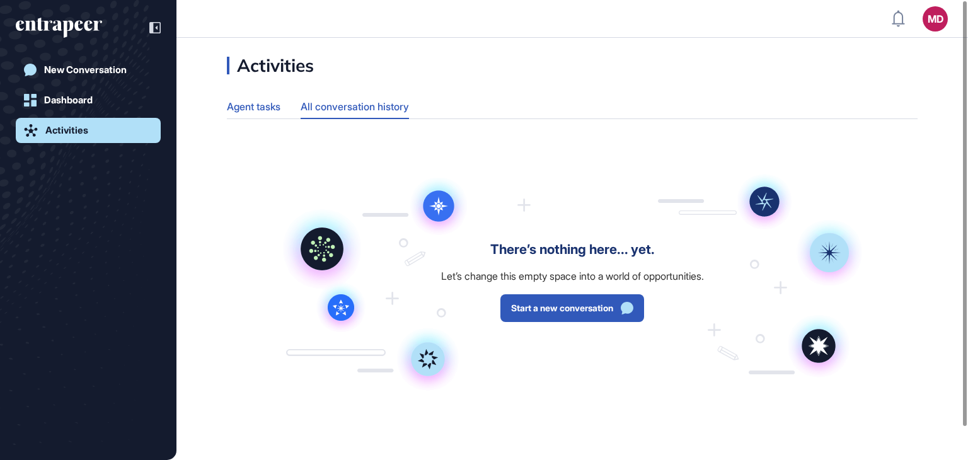
click at [270, 101] on div "Agent tasks" at bounding box center [254, 107] width 54 height 25
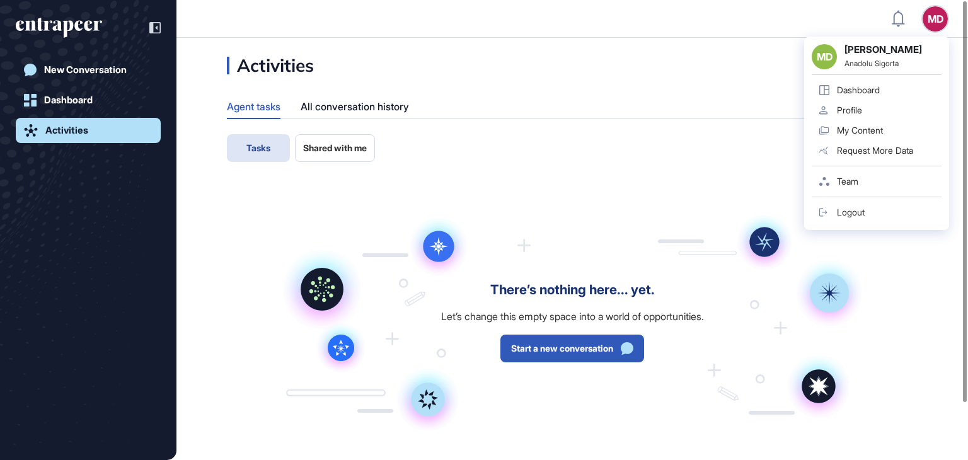
click at [937, 16] on div "MD" at bounding box center [935, 18] width 25 height 25
click at [850, 85] on div "Dashboard" at bounding box center [858, 90] width 43 height 10
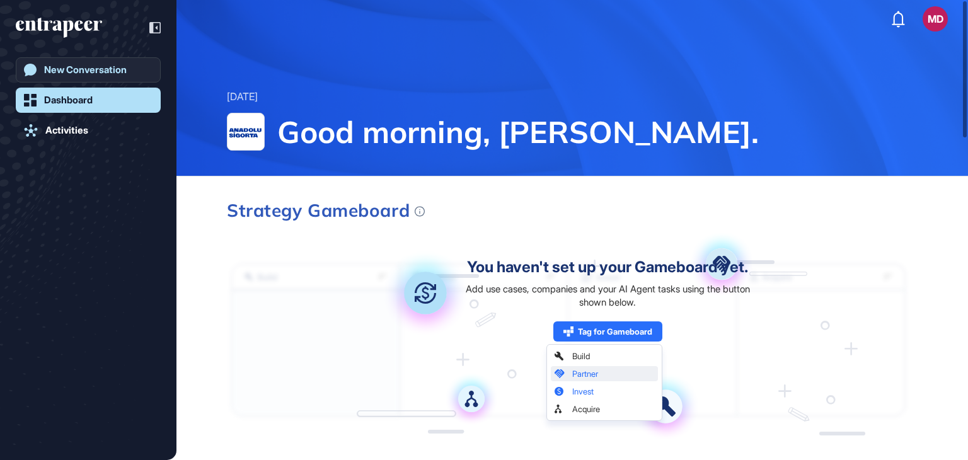
click at [131, 74] on link "New Conversation" at bounding box center [88, 69] width 145 height 25
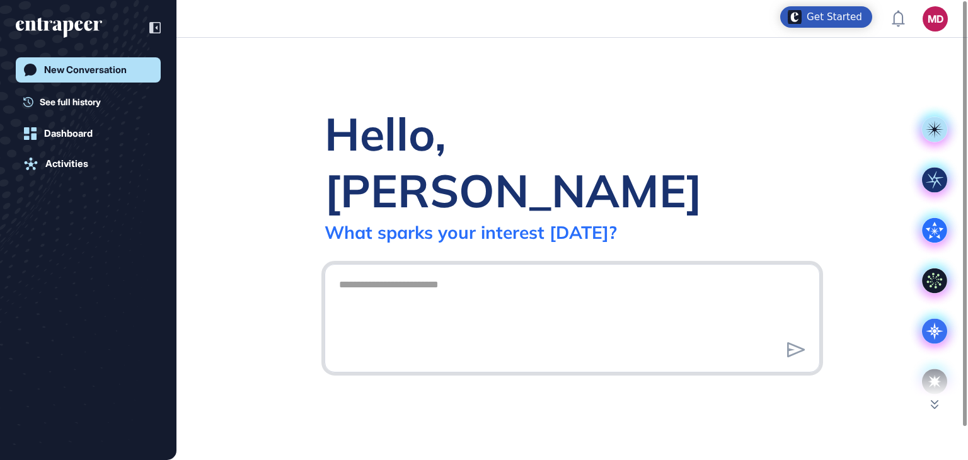
click at [495, 273] on textarea at bounding box center [573, 316] width 482 height 88
